Goal: Task Accomplishment & Management: Complete application form

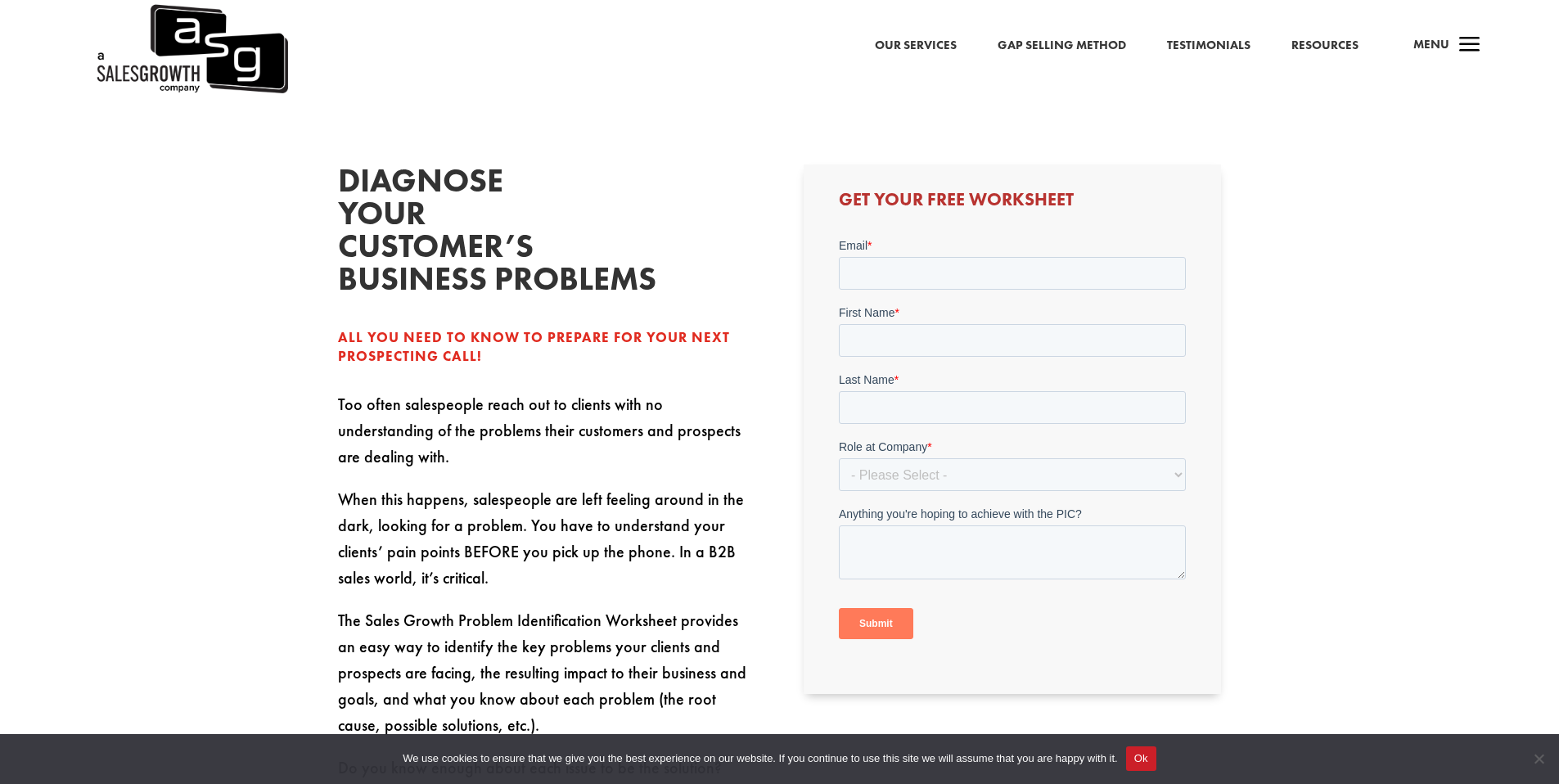
scroll to position [480, 0]
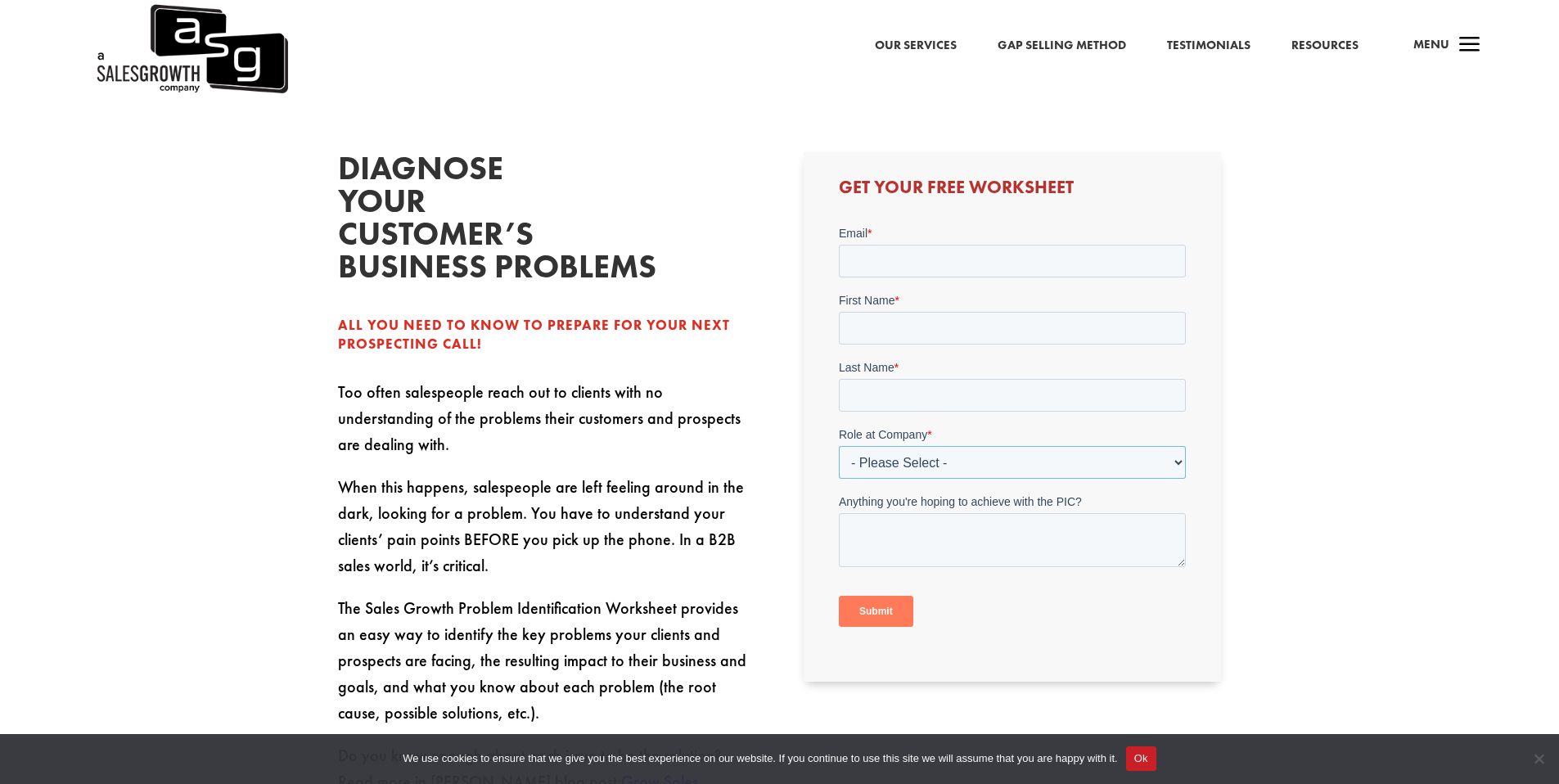
click at [1169, 464] on select "- Please Select - C-Level (CRO, CSO, etc) Senior Leadership (VP of Sales, VP of…" at bounding box center [1012, 463] width 347 height 33
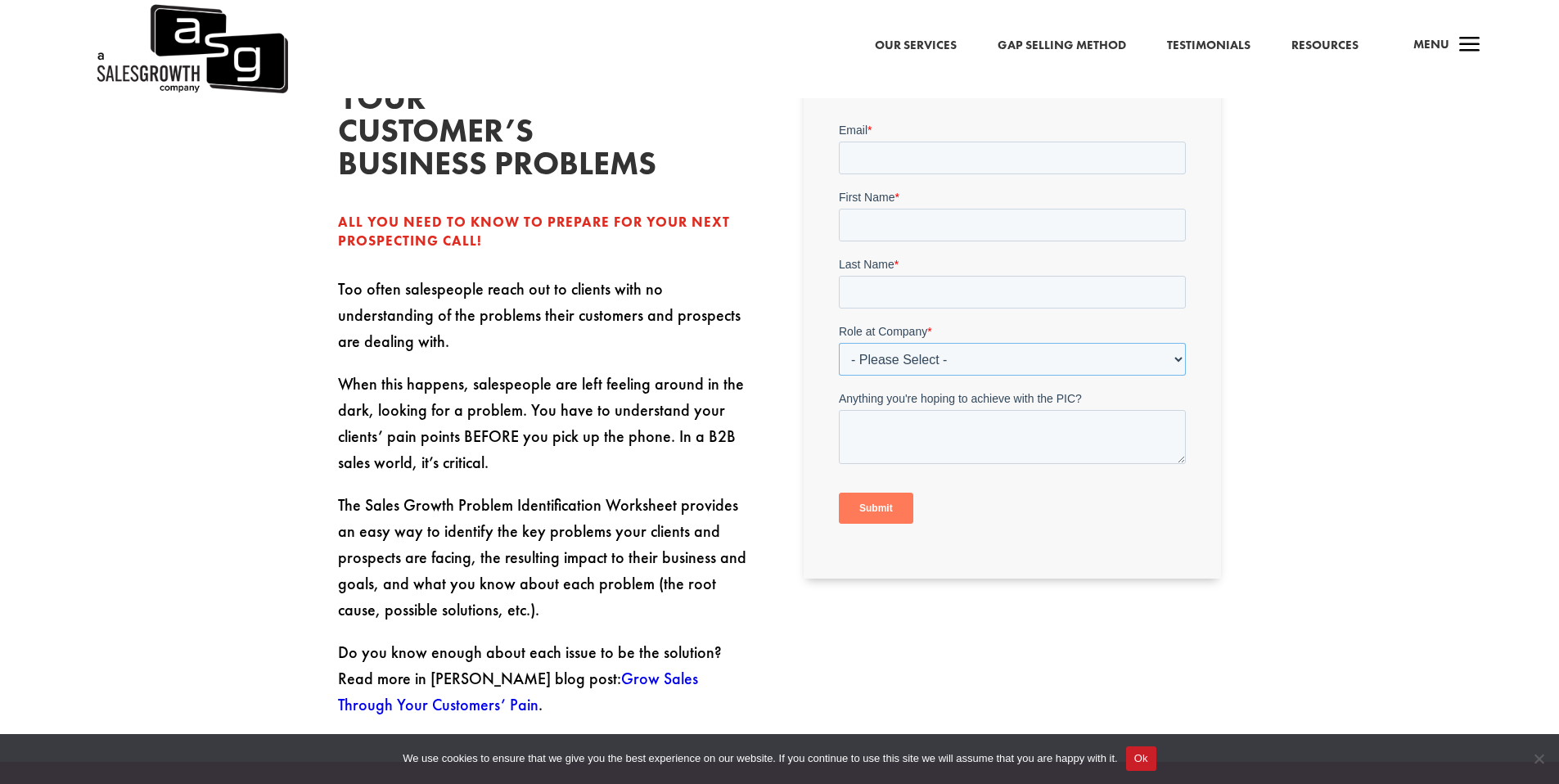
scroll to position [445, 0]
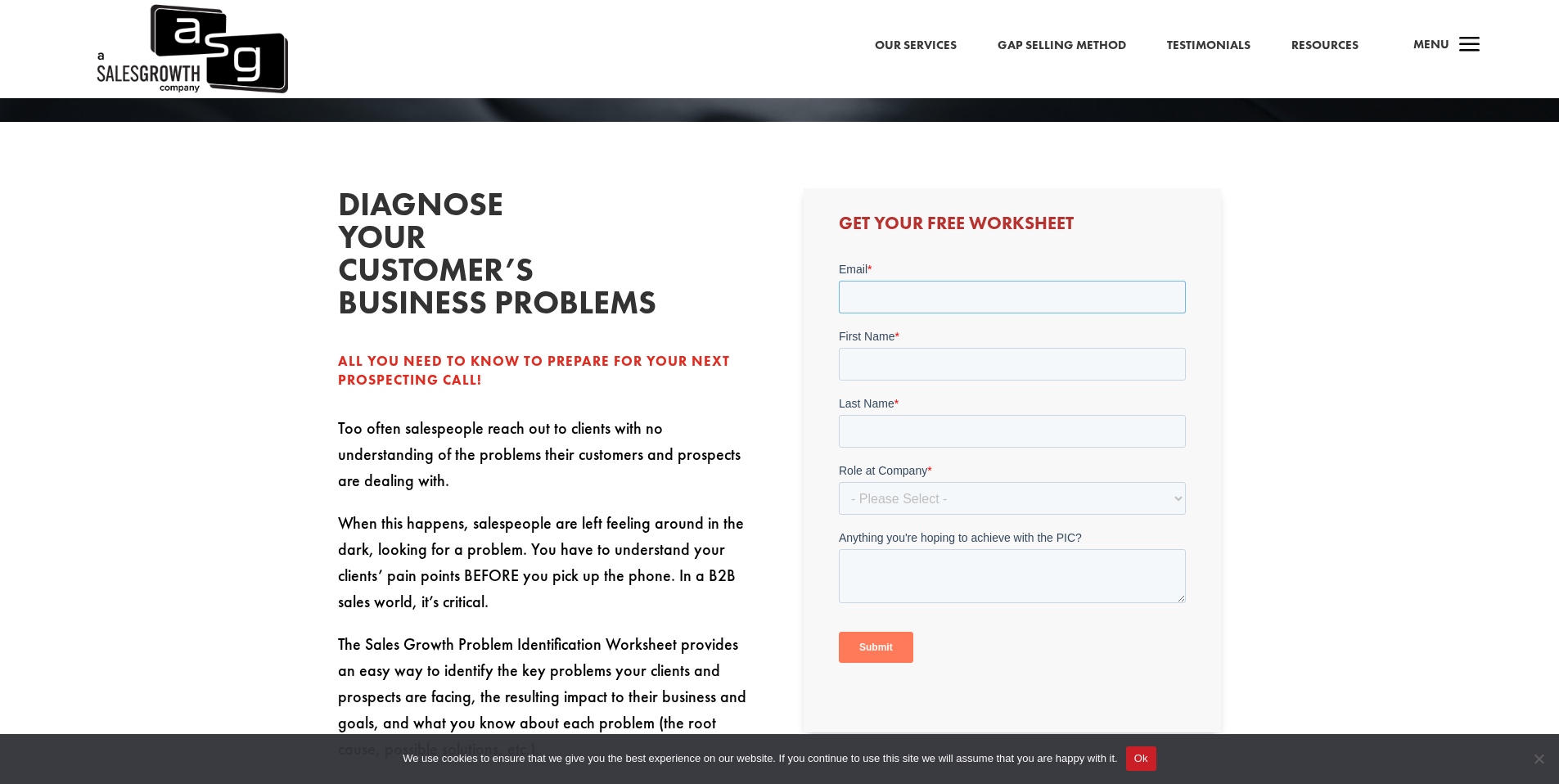
click at [1041, 307] on input "Email *" at bounding box center [1012, 297] width 347 height 33
type input "[EMAIL_ADDRESS][PERSON_NAME][DOMAIN_NAME]"
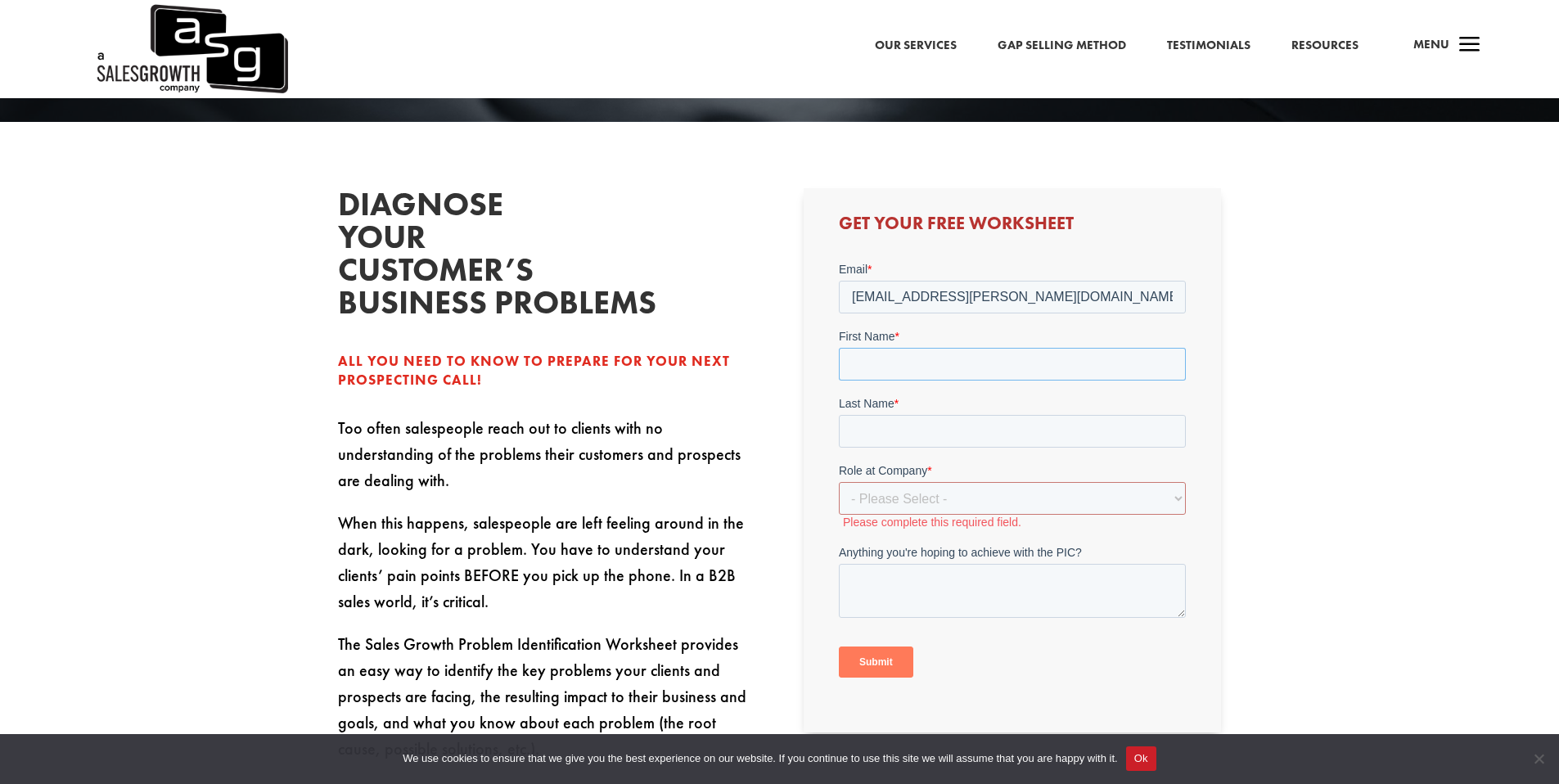
click at [966, 373] on input "First Name *" at bounding box center [1012, 364] width 347 height 33
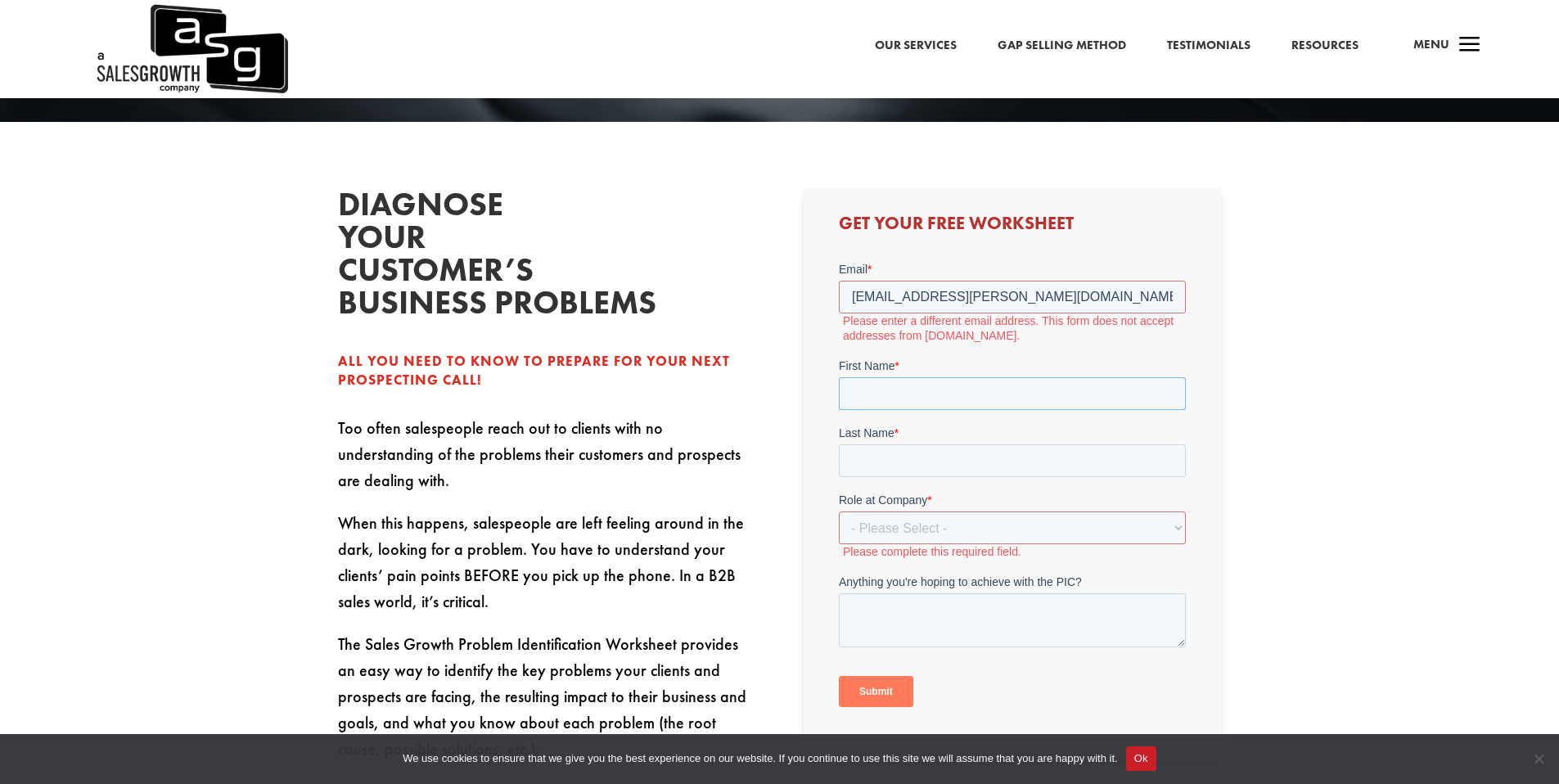
type input "[PERSON_NAME]"
type input "Salvador"
click at [907, 534] on select "- Please Select - C-Level (CRO, CSO, etc) Senior Leadership (VP of Sales, VP of…" at bounding box center [1012, 528] width 347 height 33
select select "Other"
click at [839, 512] on select "- Please Select - C-Level (CRO, CSO, etc) Senior Leadership (VP of Sales, VP of…" at bounding box center [1012, 528] width 347 height 33
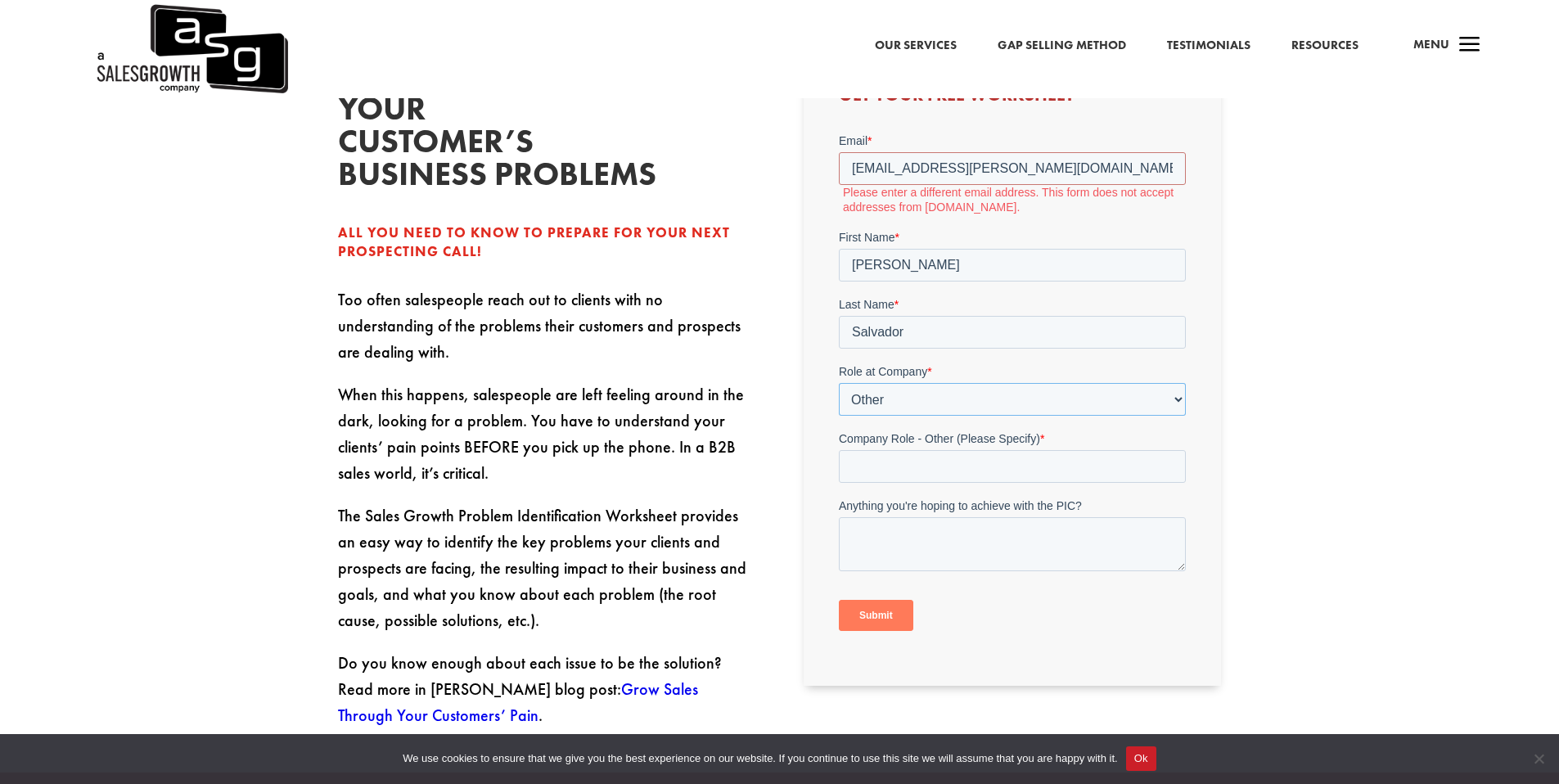
scroll to position [575, 0]
click at [960, 465] on input "Company Role - Other (Please Specify) *" at bounding box center [1012, 465] width 347 height 33
type input "ADR"
click at [1065, 582] on form "Email * [EMAIL_ADDRESS][PERSON_NAME][DOMAIN_NAME] Please enter a different emai…" at bounding box center [1012, 387] width 347 height 512
click at [901, 608] on input "Submit" at bounding box center [876, 614] width 75 height 31
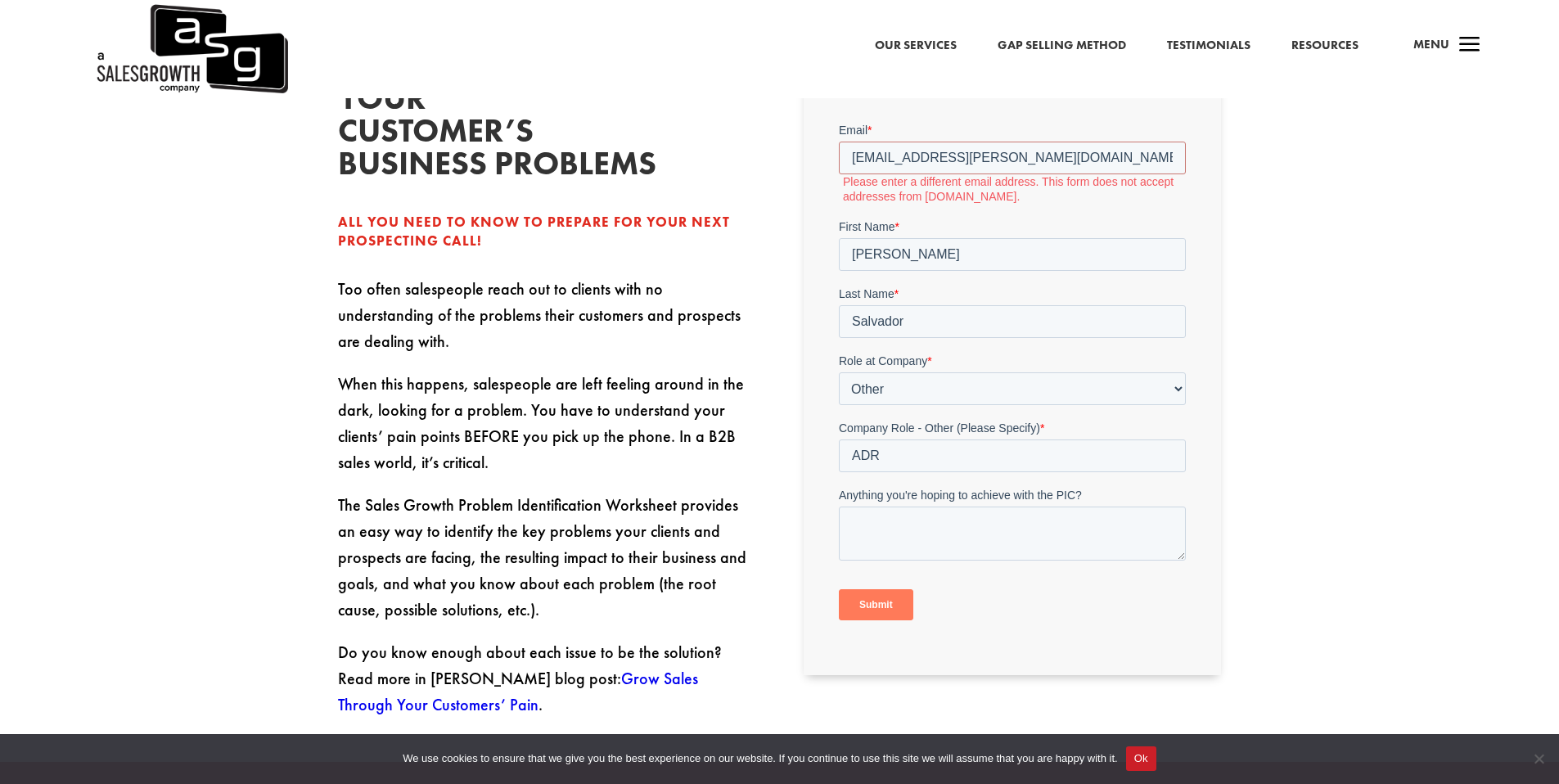
scroll to position [498, 0]
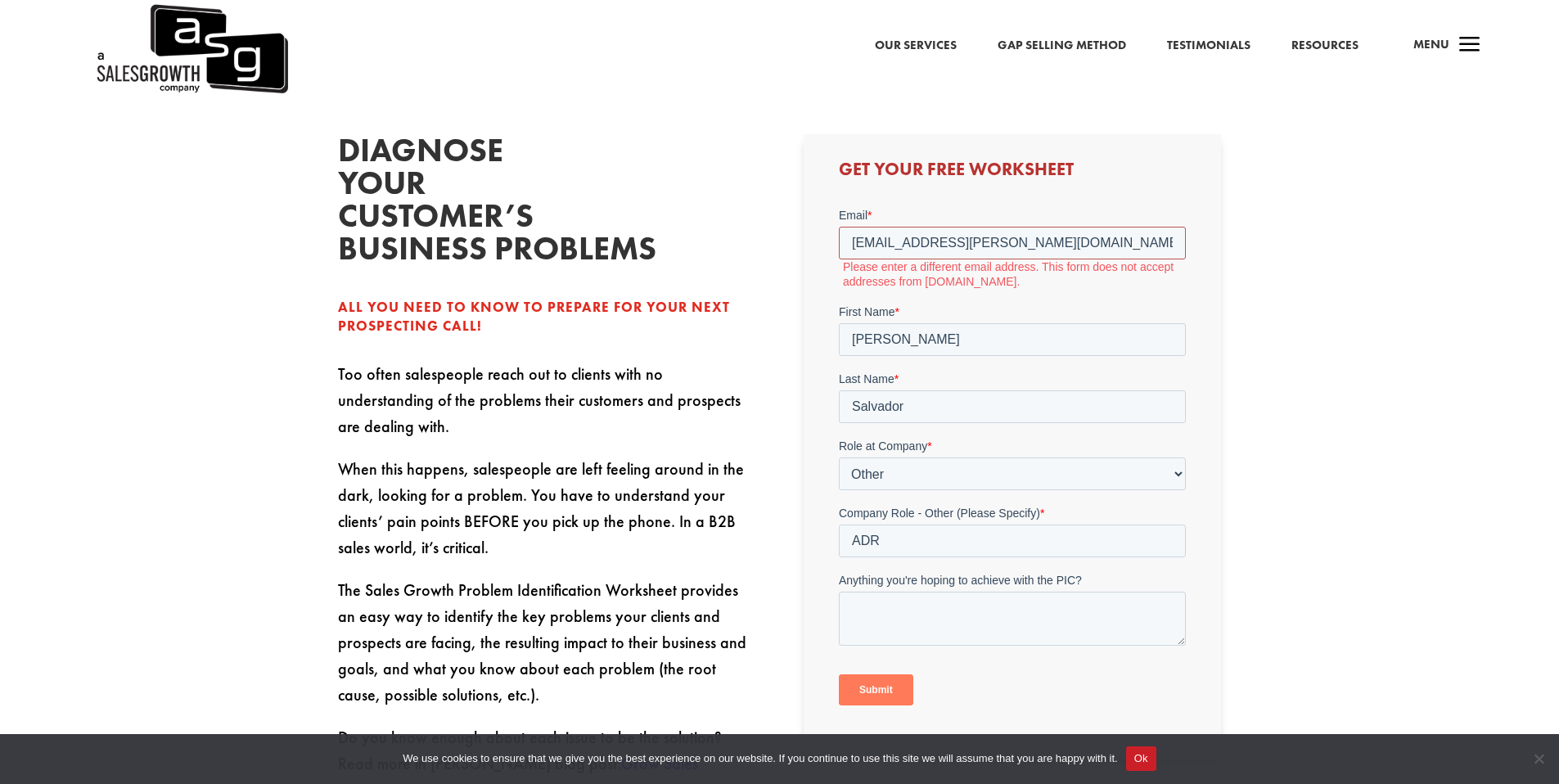
click at [1045, 234] on input "[EMAIL_ADDRESS][PERSON_NAME][DOMAIN_NAME]" at bounding box center [1012, 243] width 347 height 33
click at [1046, 243] on input "[EMAIL_ADDRESS][PERSON_NAME][DOMAIN_NAME]" at bounding box center [1012, 243] width 347 height 33
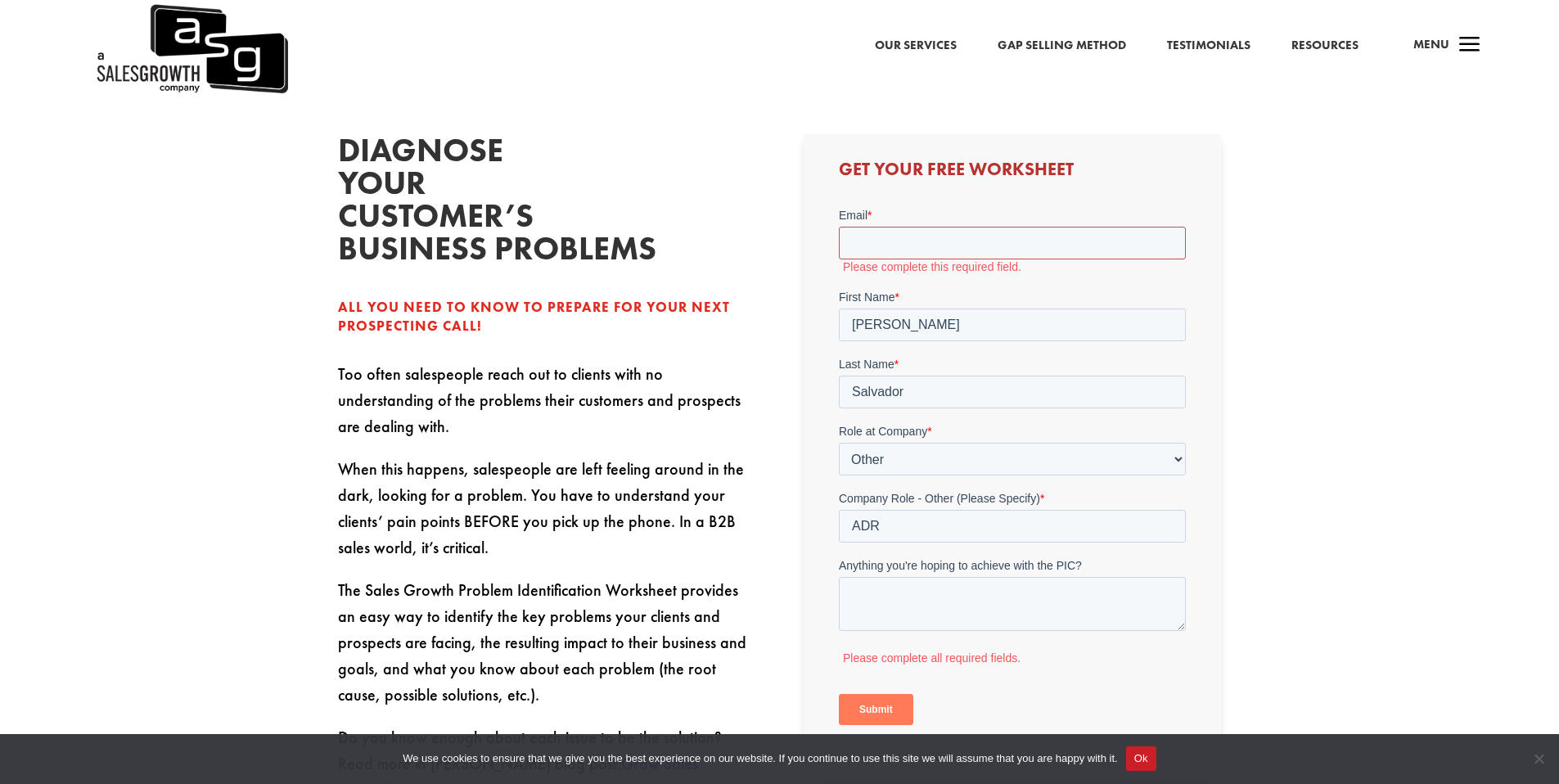
click at [904, 237] on input "Email *" at bounding box center [1012, 243] width 347 height 33
type input "[PERSON_NAME][EMAIL_ADDRESS][PERSON_NAME][DOMAIN_NAME]"
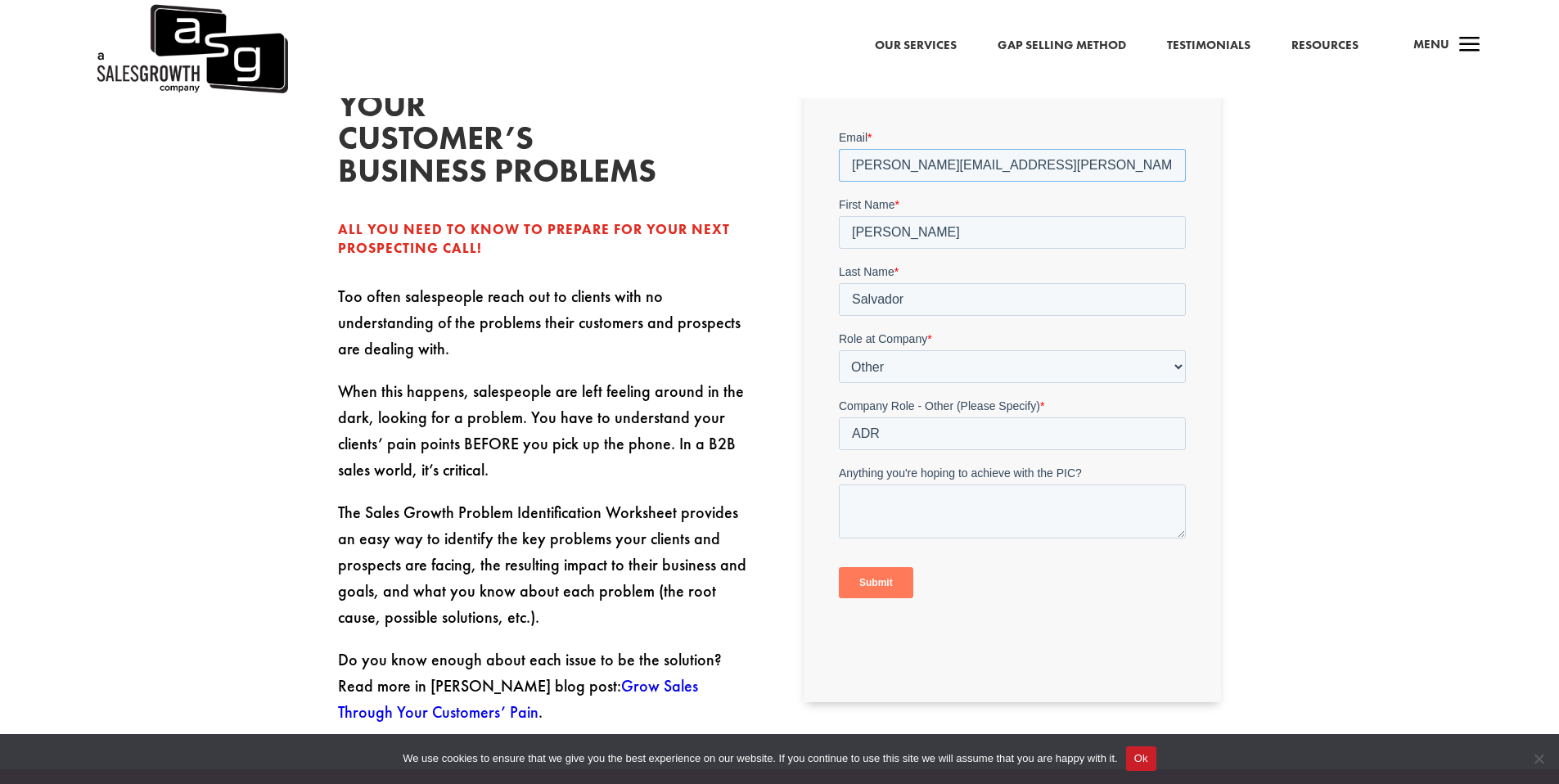
scroll to position [603, 0]
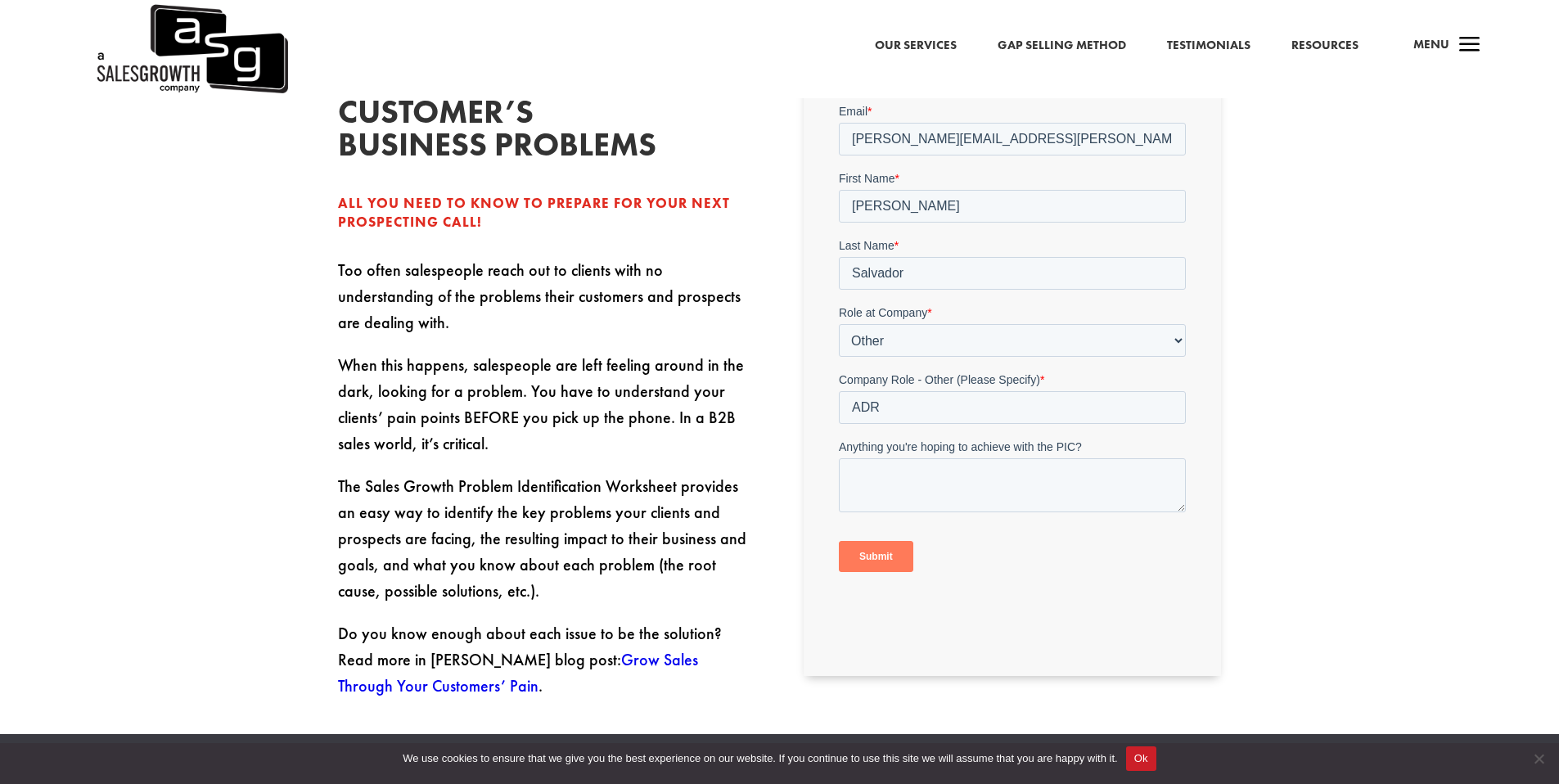
click at [903, 552] on input "Submit" at bounding box center [876, 556] width 75 height 31
